Goal: Information Seeking & Learning: Learn about a topic

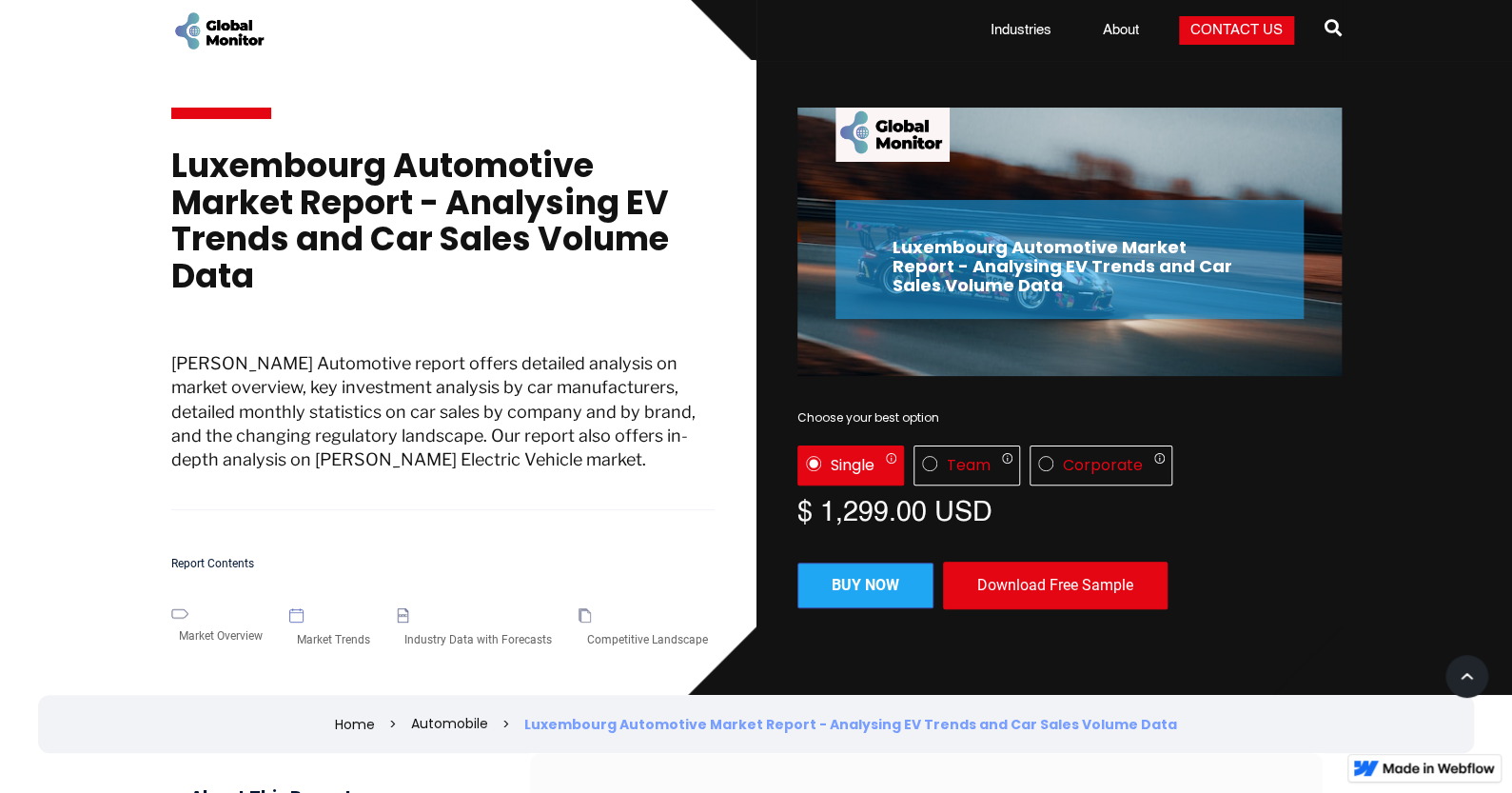
scroll to position [699, 0]
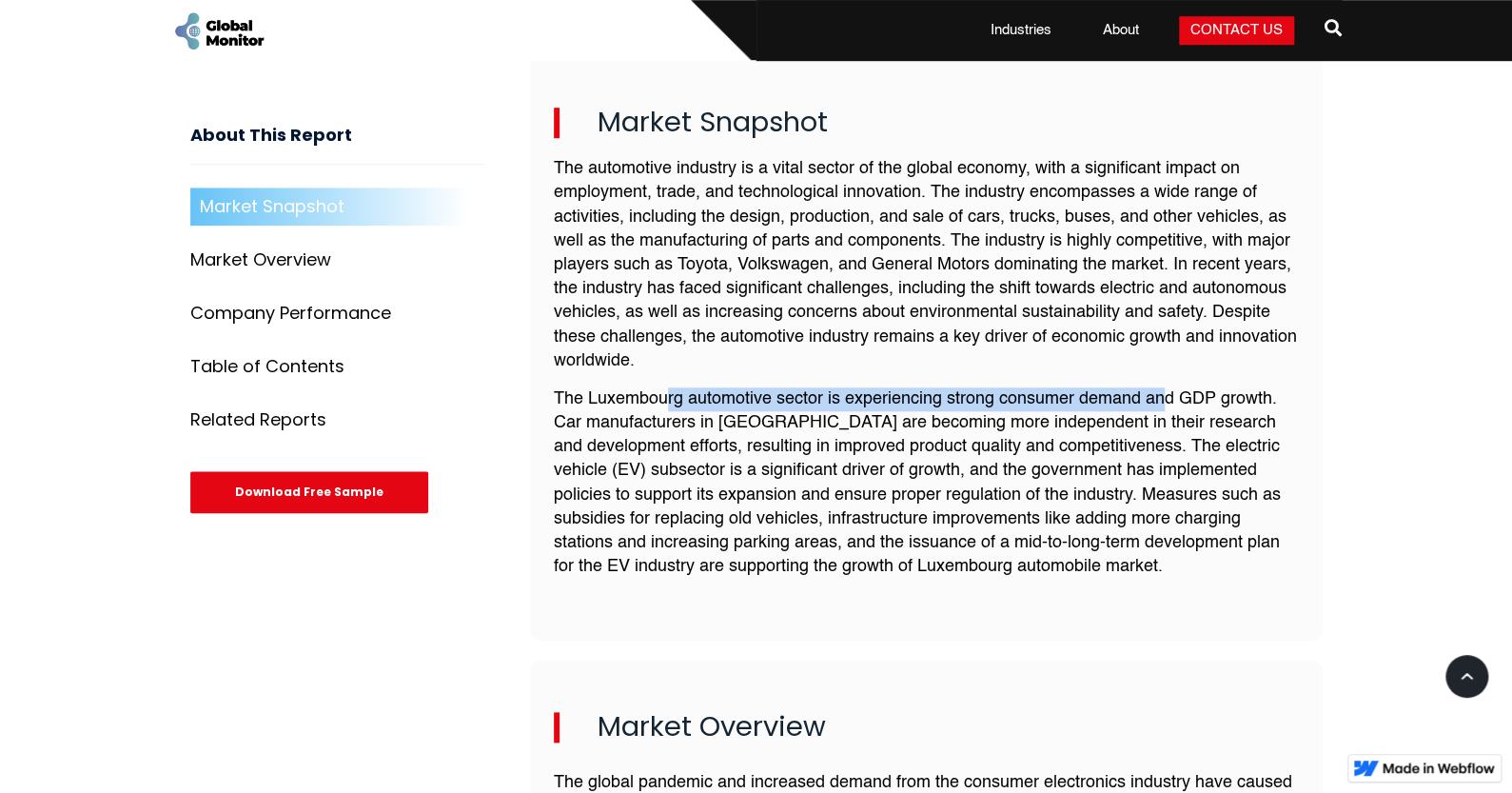
drag, startPoint x: 667, startPoint y: 386, endPoint x: 1169, endPoint y: 377, distance: 502.1
click at [1169, 377] on div "The automotive industry is a vital sector of the global economy, with a signifi…" at bounding box center [926, 375] width 745 height 436
drag, startPoint x: 1146, startPoint y: 375, endPoint x: 1065, endPoint y: 359, distance: 82.6
click at [1144, 375] on div "The automotive industry is a vital sector of the global economy, with a signifi…" at bounding box center [926, 375] width 745 height 436
click at [794, 226] on p "The automotive industry is a vital sector of the global economy, with a signifi…" at bounding box center [926, 265] width 745 height 216
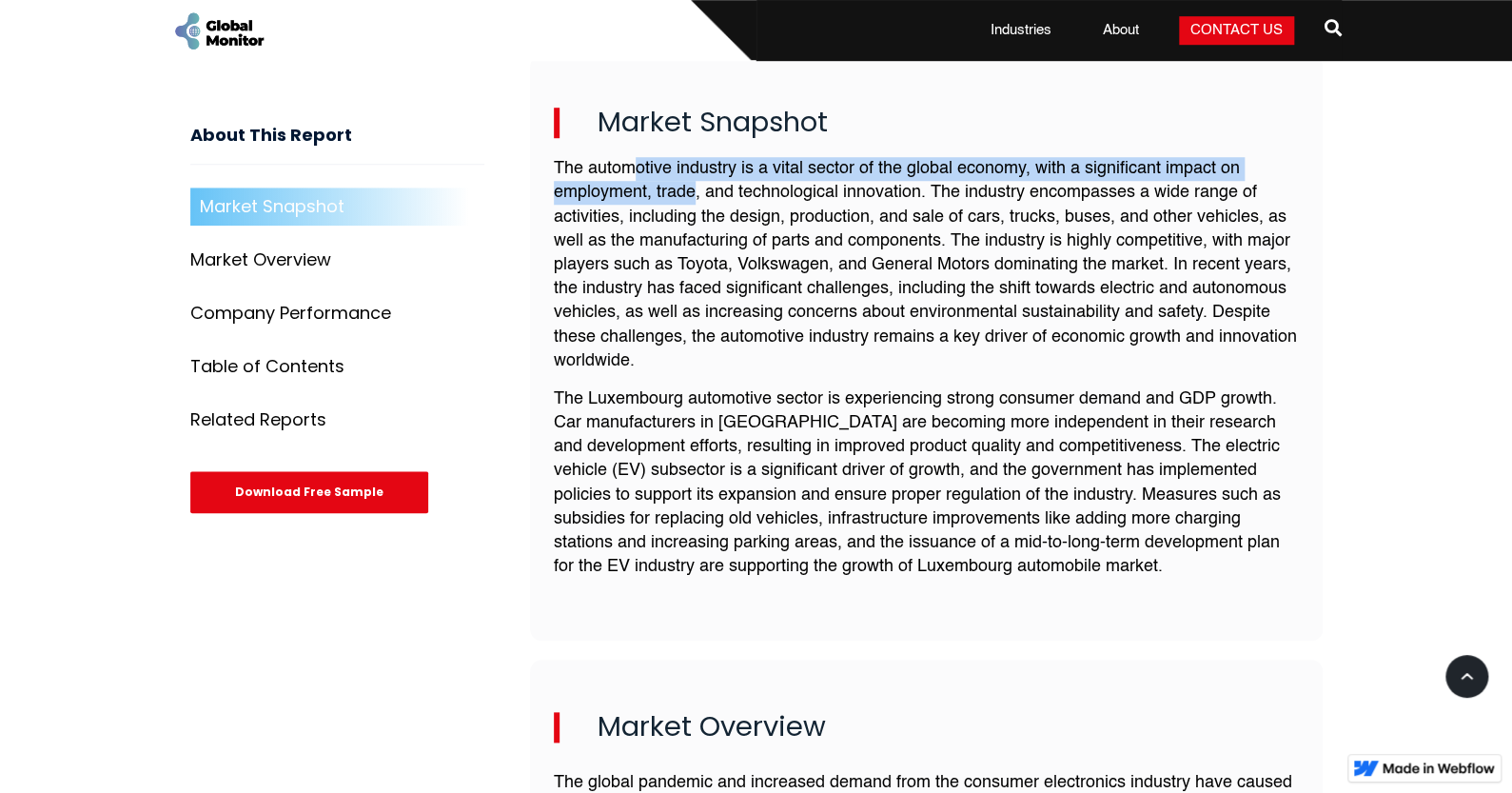
drag, startPoint x: 632, startPoint y: 165, endPoint x: 697, endPoint y: 202, distance: 74.8
click at [697, 201] on p "The automotive industry is a vital sector of the global economy, with a signifi…" at bounding box center [926, 265] width 745 height 216
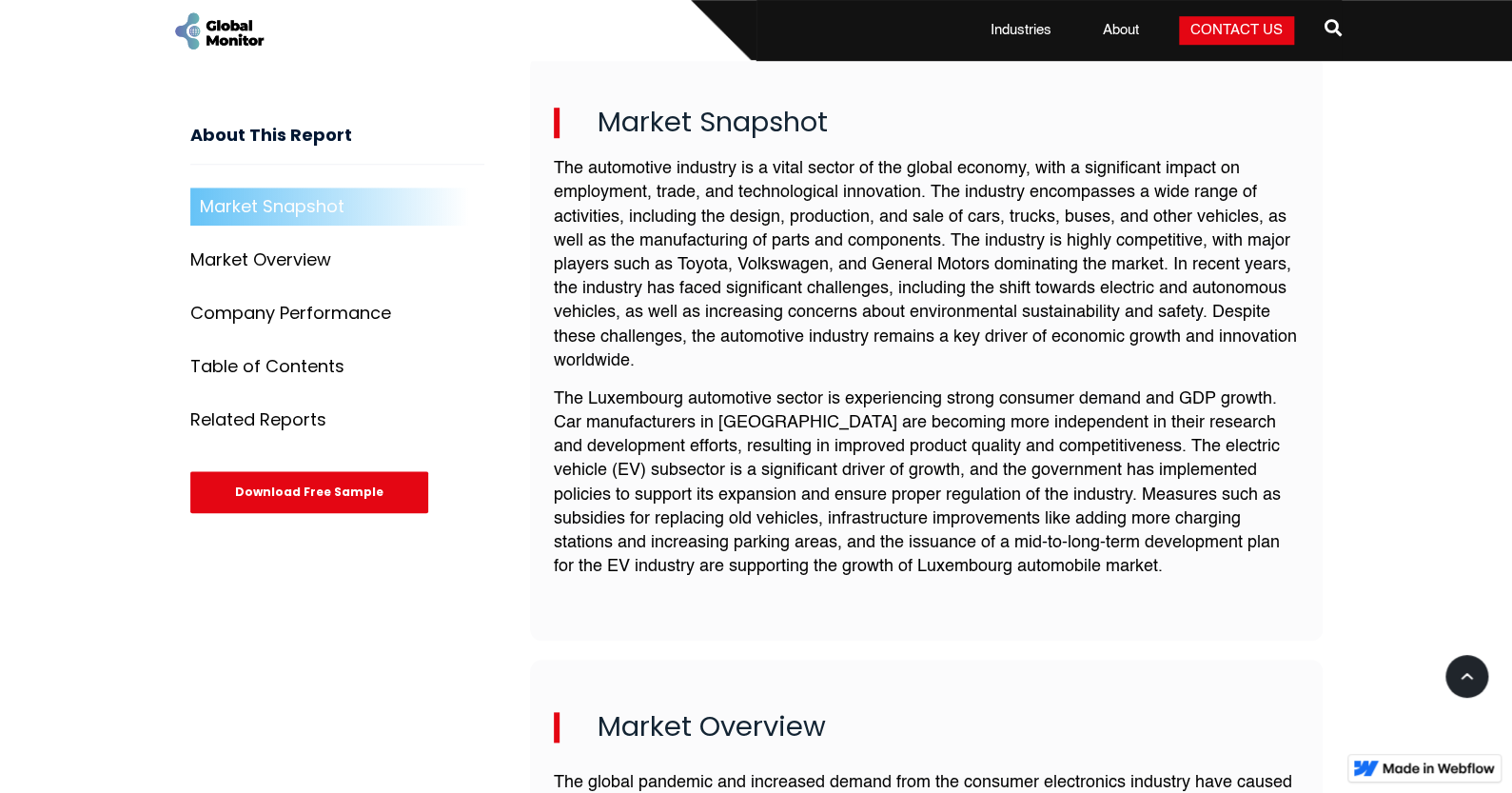
click at [704, 240] on p "The automotive industry is a vital sector of the global economy, with a signifi…" at bounding box center [926, 265] width 745 height 216
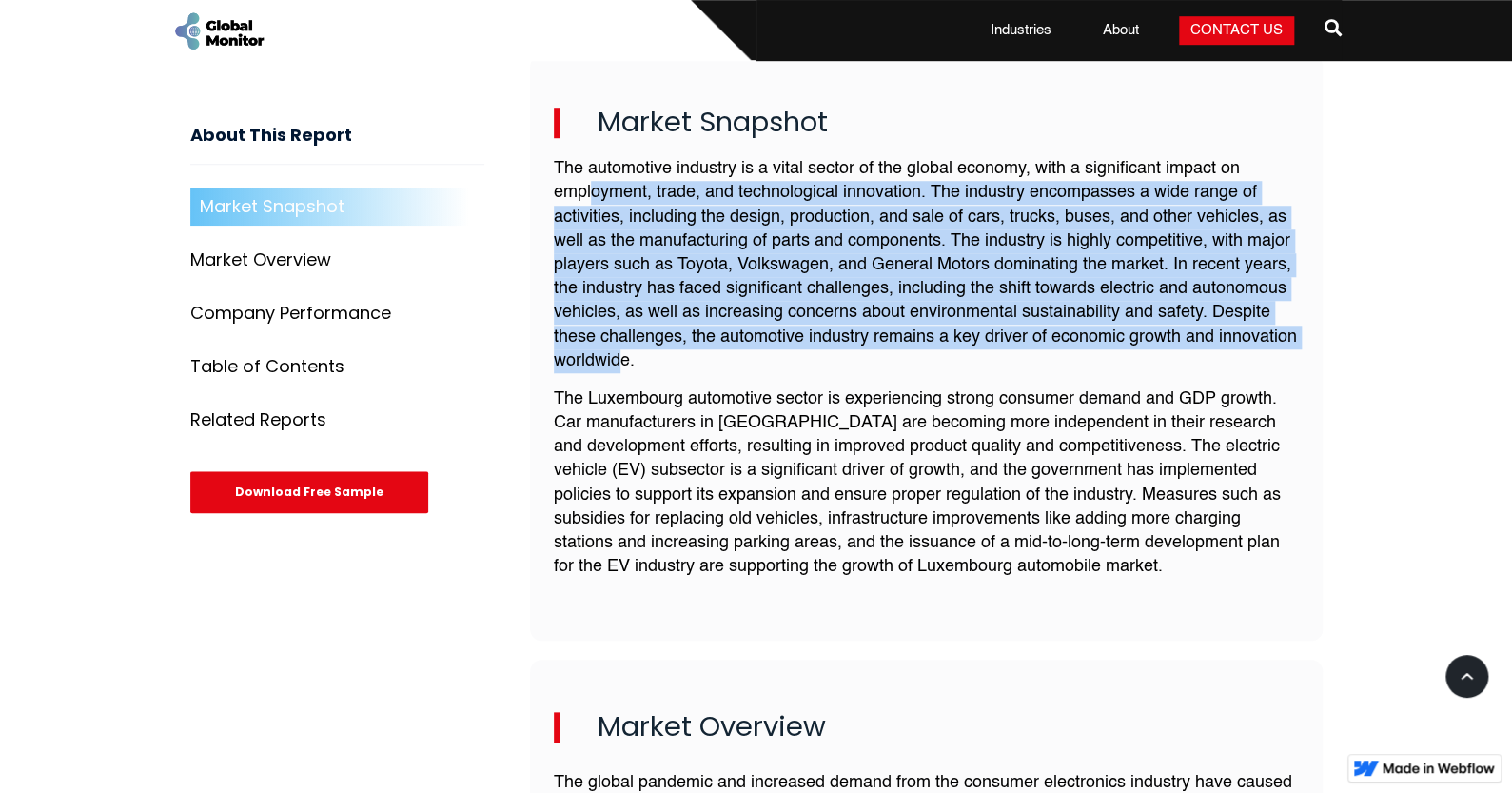
drag, startPoint x: 596, startPoint y: 194, endPoint x: 625, endPoint y: 370, distance: 178.4
click at [625, 370] on div "The automotive industry is a vital sector of the global economy, with a signifi…" at bounding box center [926, 375] width 745 height 436
click at [673, 303] on p "The automotive industry is a vital sector of the global economy, with a signifi…" at bounding box center [926, 265] width 745 height 216
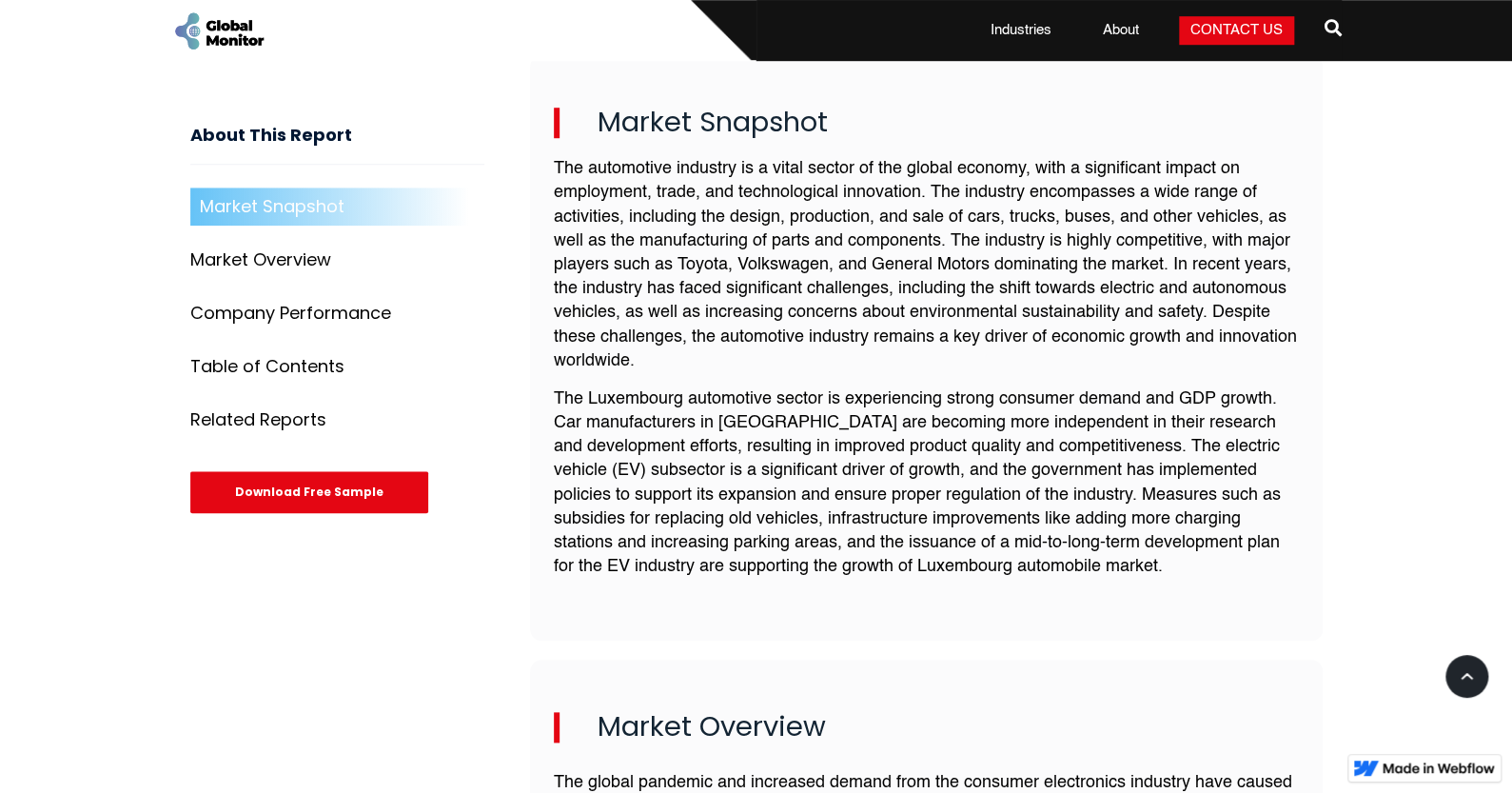
click at [759, 403] on p "The Luxembourg automotive sector is experiencing strong consumer demand and GDP…" at bounding box center [926, 483] width 745 height 192
drag, startPoint x: 807, startPoint y: 391, endPoint x: 862, endPoint y: 393, distance: 55.0
click at [862, 393] on p "The Luxembourg automotive sector is experiencing strong consumer demand and GDP…" at bounding box center [926, 483] width 745 height 192
drag, startPoint x: 706, startPoint y: 399, endPoint x: 590, endPoint y: 330, distance: 135.0
click at [704, 400] on p "The Luxembourg automotive sector is experiencing strong consumer demand and GDP…" at bounding box center [926, 483] width 745 height 192
